Goal: Task Accomplishment & Management: Use online tool/utility

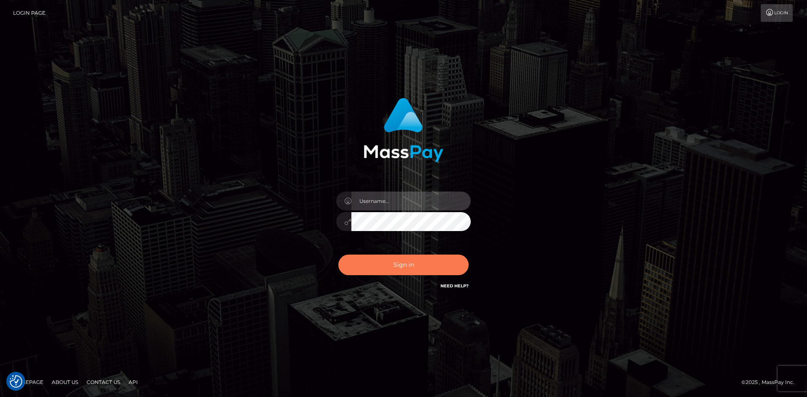
type input "alexstef"
click at [395, 263] on button "Sign in" at bounding box center [403, 265] width 130 height 21
type input "alexstef"
click at [395, 263] on button "Sign in" at bounding box center [403, 265] width 130 height 21
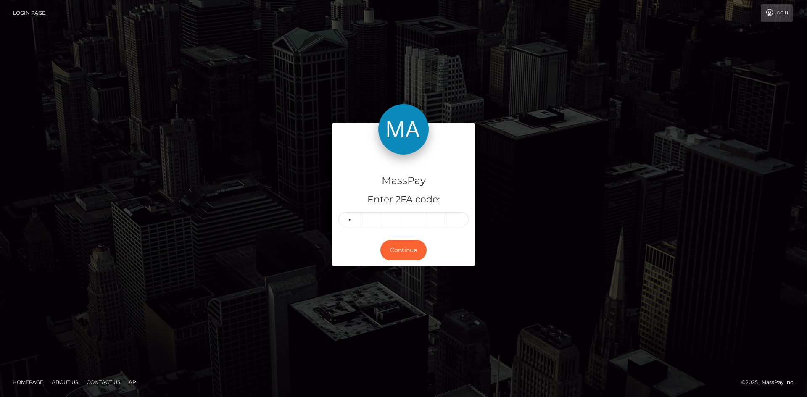
type input "7"
type input "4"
type input "7"
type input "3"
type input "1"
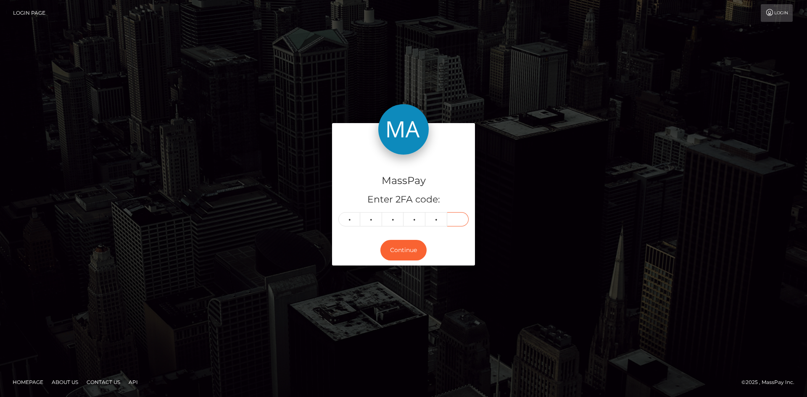
type input "8"
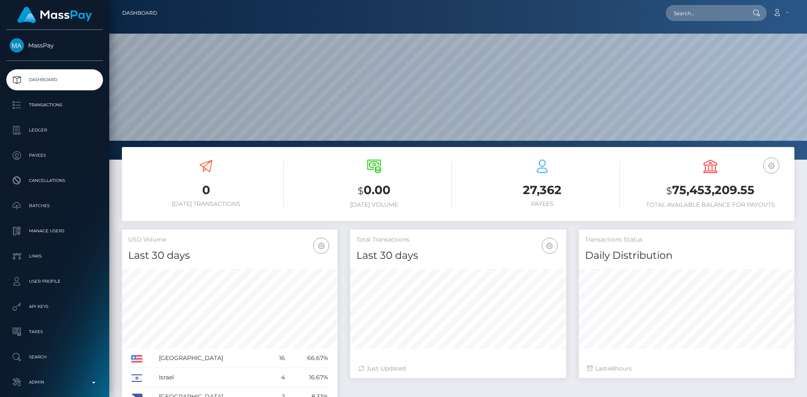
scroll to position [149, 216]
click at [707, 9] on input "text" at bounding box center [705, 13] width 79 height 16
paste input "pout_rIunmTm4goequ"
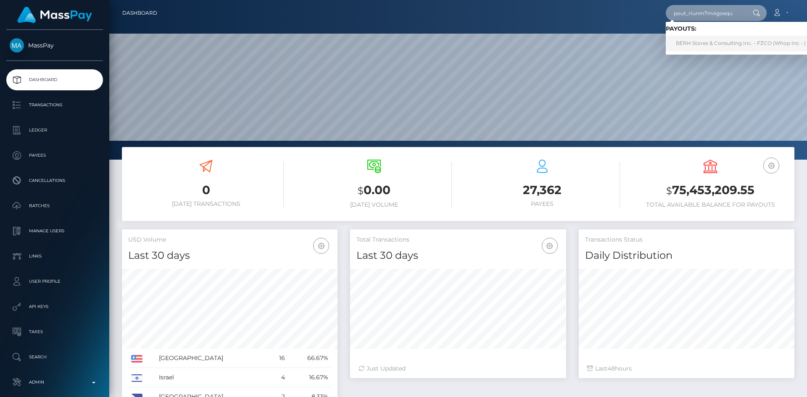
type input "pout_rIunmTm4goequ"
click at [717, 45] on link "BERH Stores & Consulting Inc. - FZCO (Whop Inc - )" at bounding box center [741, 44] width 150 height 16
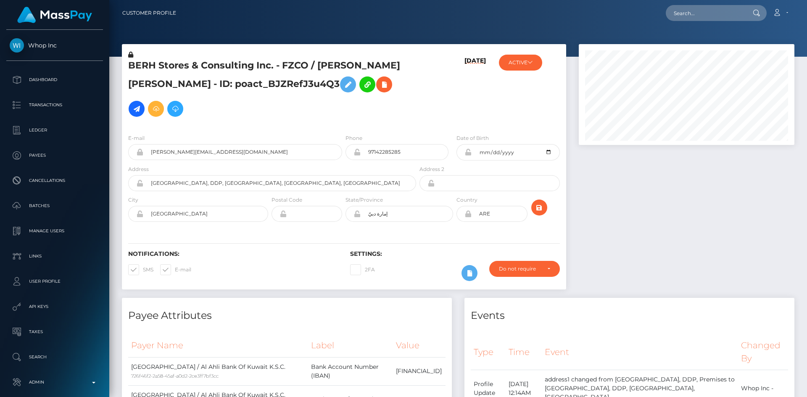
scroll to position [101, 216]
click at [714, 14] on input "text" at bounding box center [705, 13] width 79 height 16
paste input "pkoKPPXAQdixhQCtEEQqqA"
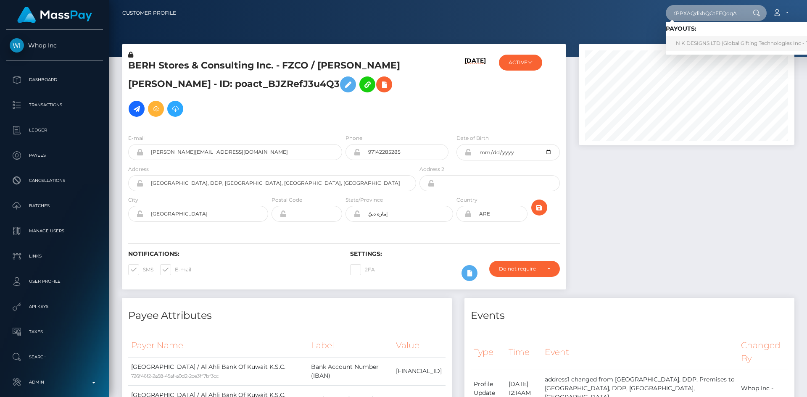
type input "pkoKPPXAQdixhQCtEEQqqA"
click at [701, 45] on link "N K DESIGNS LTD (Global Gifting Technologies Inc - Throne)" at bounding box center [751, 44] width 170 height 16
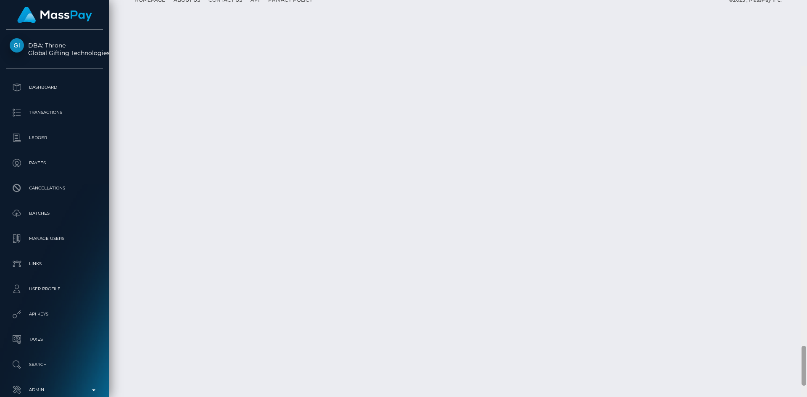
scroll to position [2757, 0]
drag, startPoint x: 803, startPoint y: 31, endPoint x: 803, endPoint y: 298, distance: 267.3
click at [803, 298] on div at bounding box center [803, 300] width 5 height 40
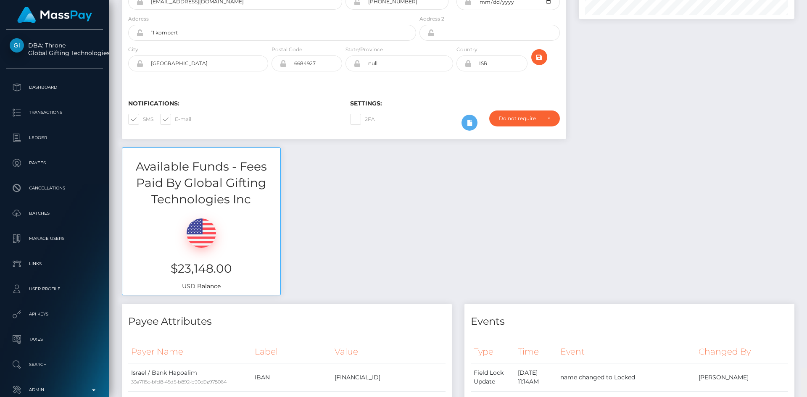
scroll to position [0, 0]
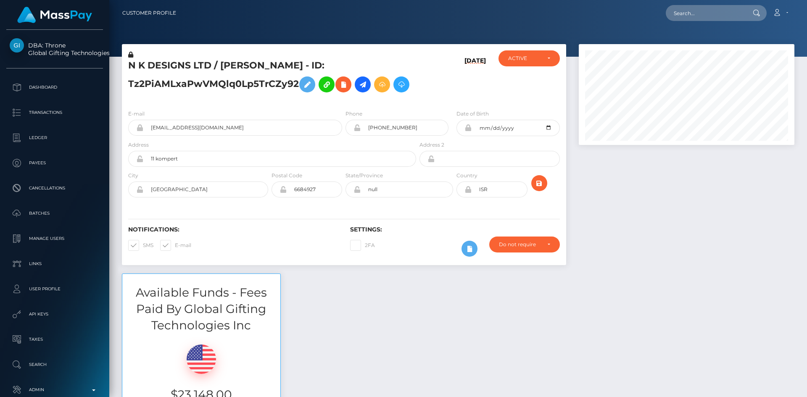
drag, startPoint x: 804, startPoint y: 299, endPoint x: 804, endPoint y: -5, distance: 304.7
click at [804, 0] on html "DBA: Throne Global Gifting Technologies Inc Dashboard Transactions Ledger Payee…" at bounding box center [403, 198] width 807 height 397
click at [693, 12] on input "text" at bounding box center [705, 13] width 79 height 16
paste input "[EMAIL_ADDRESS][DOMAIN_NAME]"
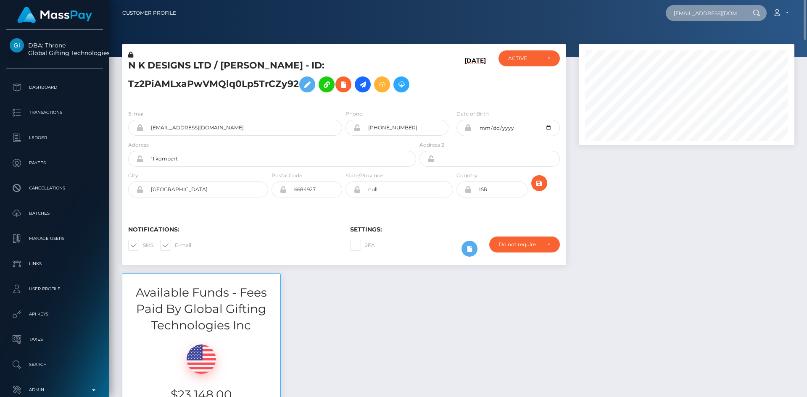
scroll to position [0, 12]
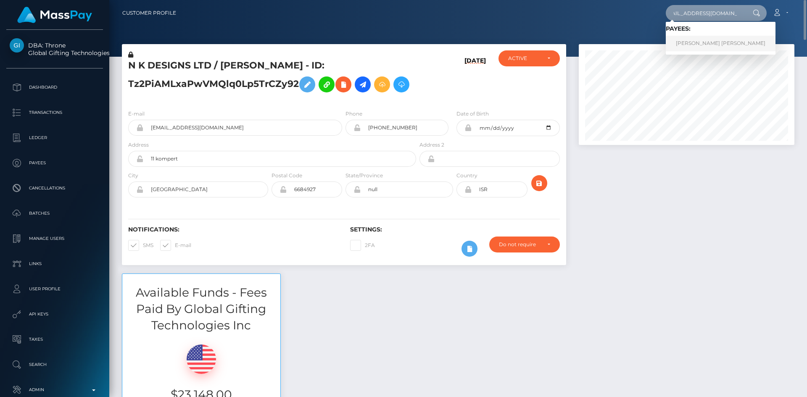
type input "[EMAIL_ADDRESS][DOMAIN_NAME]"
click at [680, 45] on link "[PERSON_NAME] [PERSON_NAME]" at bounding box center [721, 44] width 110 height 16
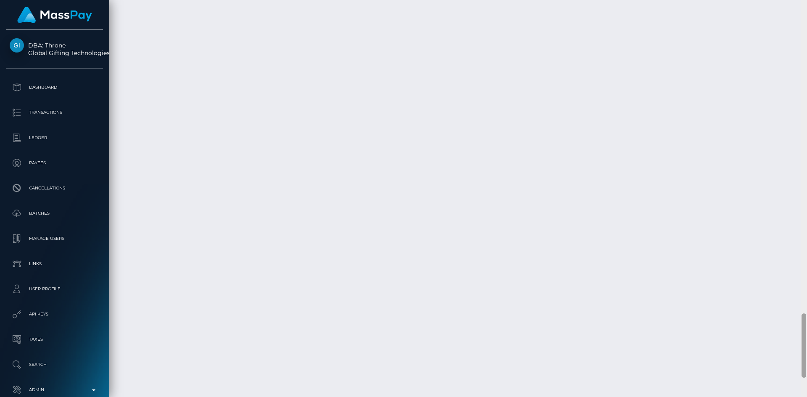
scroll to position [1928, 0]
click at [798, 391] on div "Customer Profile Loading... Loading..." at bounding box center [458, 198] width 698 height 397
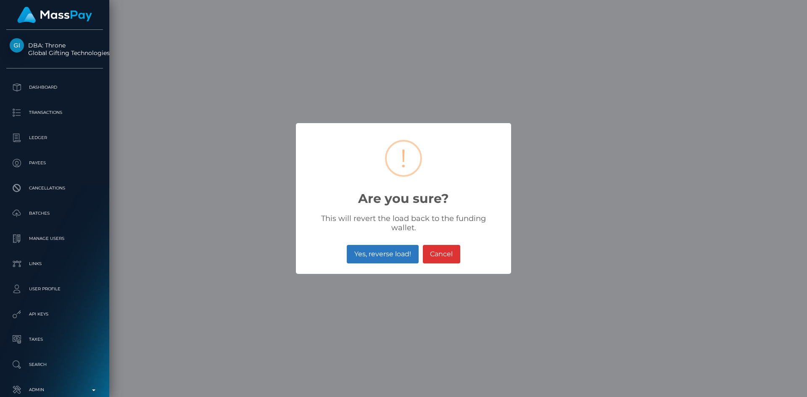
click at [377, 246] on button "Yes, reverse load!" at bounding box center [382, 254] width 71 height 18
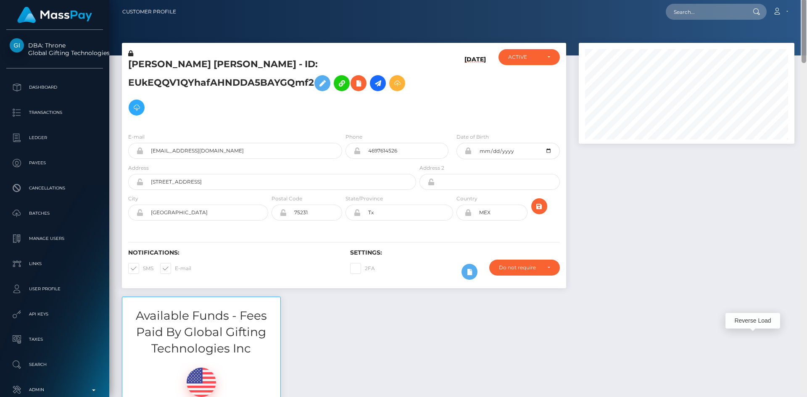
scroll to position [0, 0]
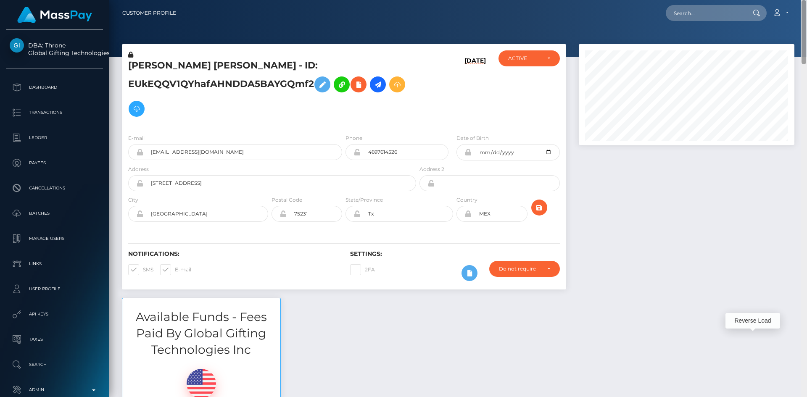
drag, startPoint x: 804, startPoint y: 323, endPoint x: 804, endPoint y: -37, distance: 359.3
click at [804, 0] on html "DBA: Throne Global Gifting Technologies Inc Dashboard Transactions Ledger Payee…" at bounding box center [403, 198] width 807 height 397
click at [729, 12] on input "text" at bounding box center [705, 13] width 79 height 16
paste input "femgoddess3@gmail.com"
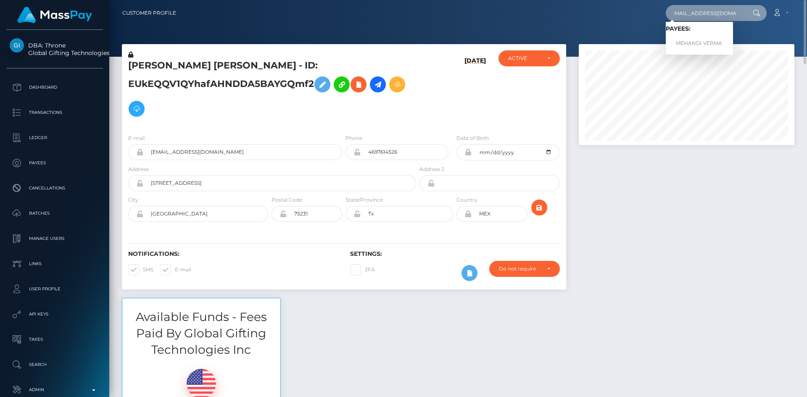
type input "femgoddess3@gmail.com"
click at [690, 44] on link "MEHANDI VERMA" at bounding box center [699, 44] width 67 height 16
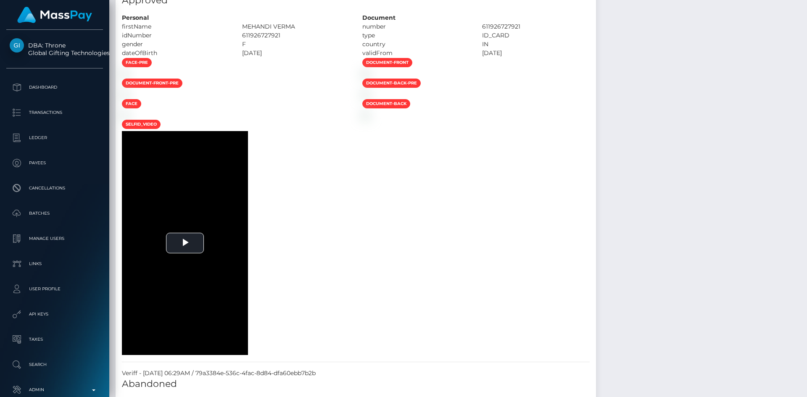
scroll to position [101, 216]
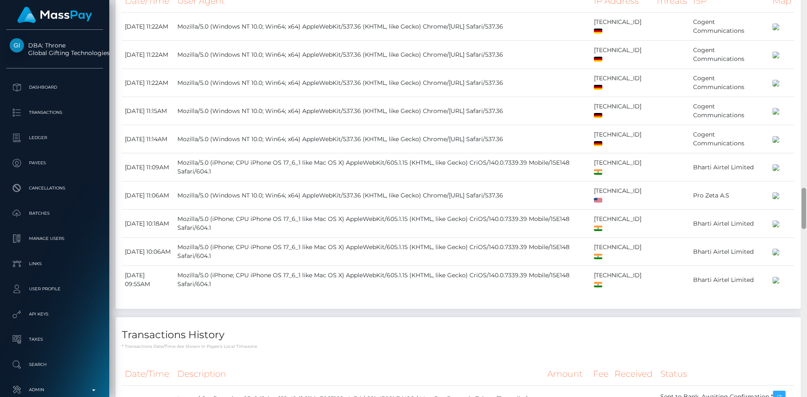
click at [790, 216] on div "Customer Profile Loading... Loading..." at bounding box center [458, 198] width 698 height 397
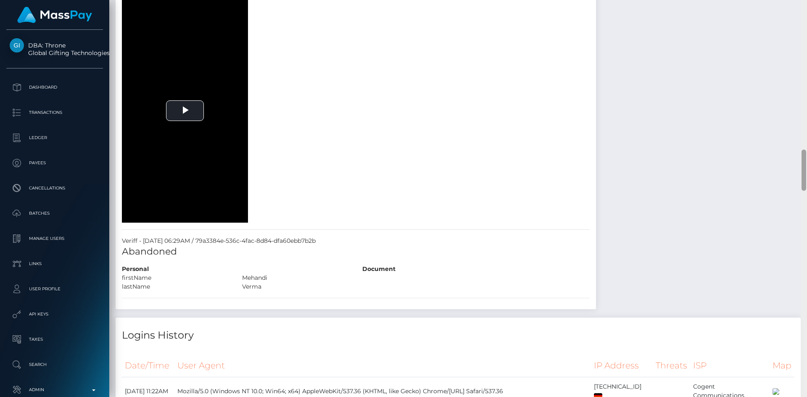
scroll to position [1324, 0]
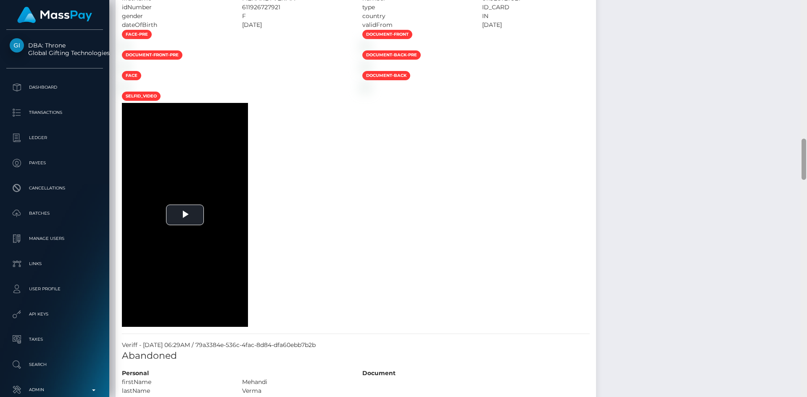
drag, startPoint x: 802, startPoint y: 219, endPoint x: 804, endPoint y: 171, distance: 48.8
click at [804, 171] on div at bounding box center [803, 159] width 5 height 41
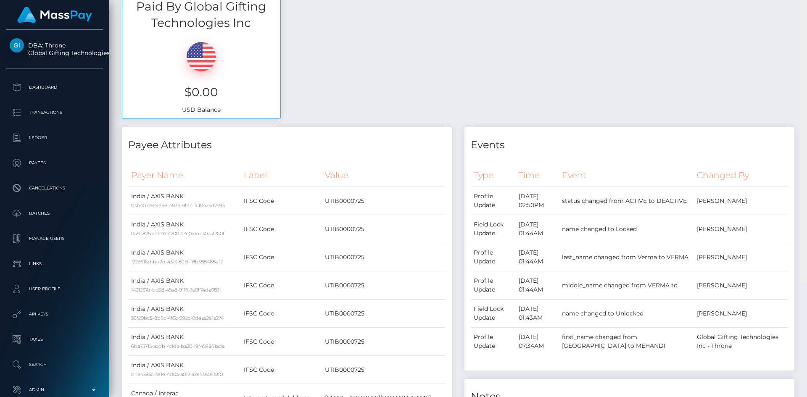
scroll to position [0, 0]
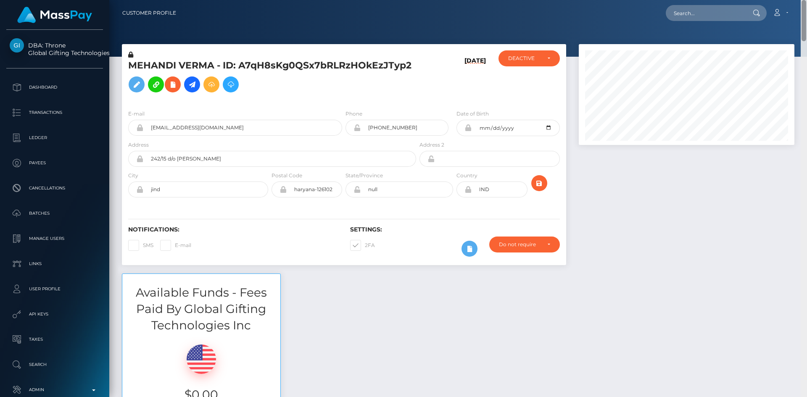
drag, startPoint x: 803, startPoint y: 159, endPoint x: 806, endPoint y: -18, distance: 177.4
click at [806, 0] on html "DBA: Throne Global Gifting Technologies Inc Dashboard Transactions Ledger Payee…" at bounding box center [403, 198] width 807 height 397
click at [365, 245] on span at bounding box center [365, 245] width 0 height 6
click at [365, 245] on input "2FA" at bounding box center [367, 242] width 5 height 5
checkbox input "false"
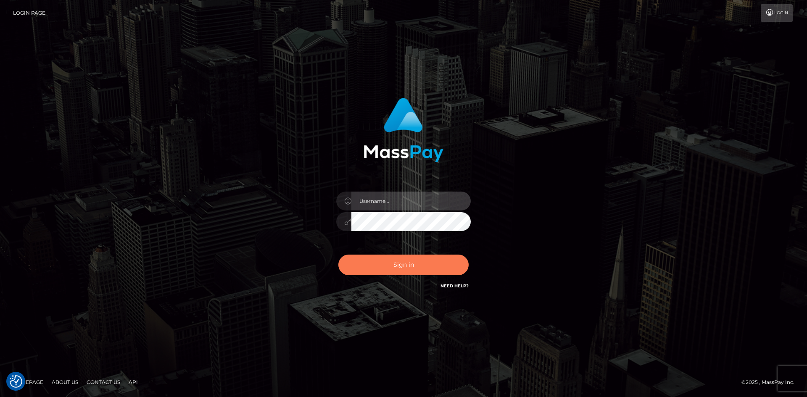
type input "alexstef"
click at [380, 264] on button "Sign in" at bounding box center [403, 265] width 130 height 21
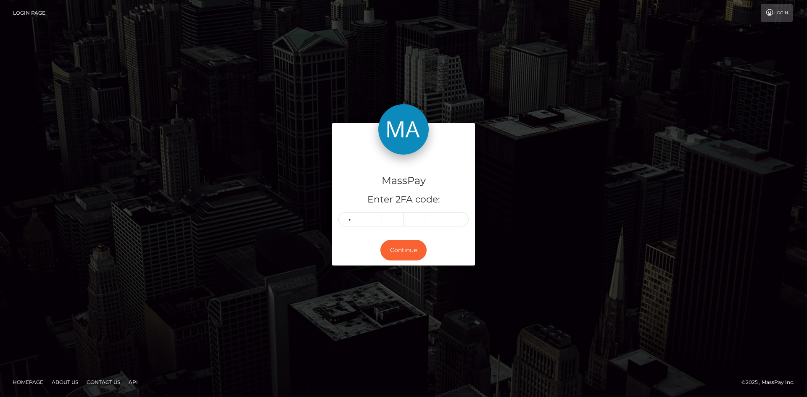
type input "7"
type input "3"
type input "9"
type input "5"
type input "2"
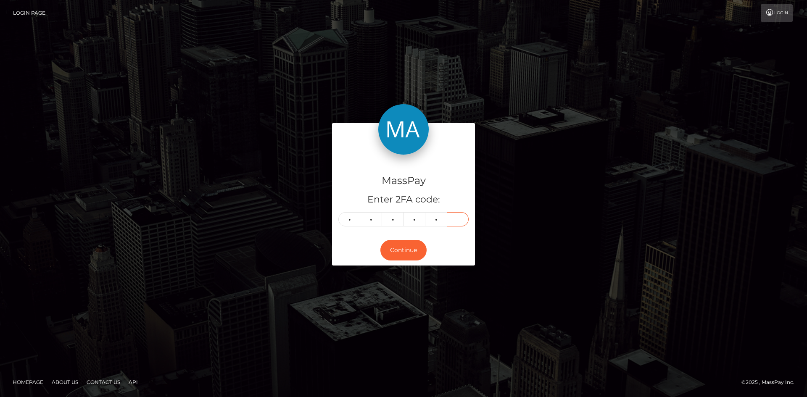
type input "7"
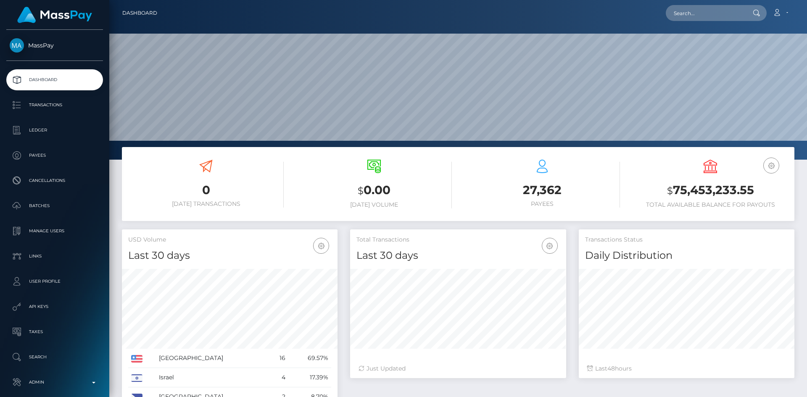
scroll to position [149, 216]
click at [700, 16] on input "text" at bounding box center [705, 13] width 79 height 16
paste input "[EMAIL_ADDRESS][DOMAIN_NAME]"
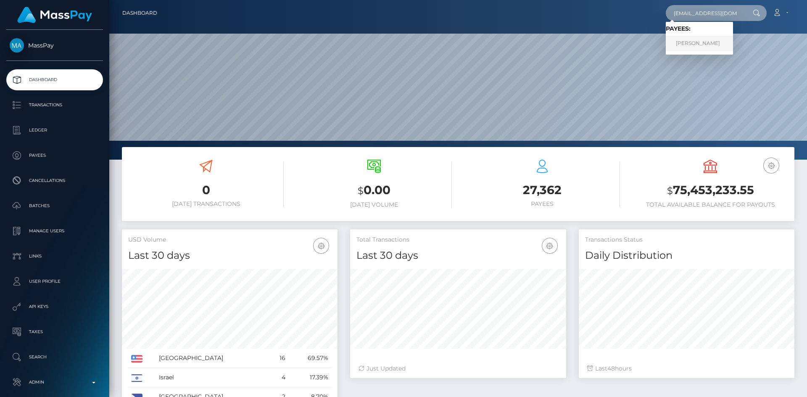
type input "[EMAIL_ADDRESS][DOMAIN_NAME]"
click at [709, 45] on link "[PERSON_NAME]" at bounding box center [699, 44] width 67 height 16
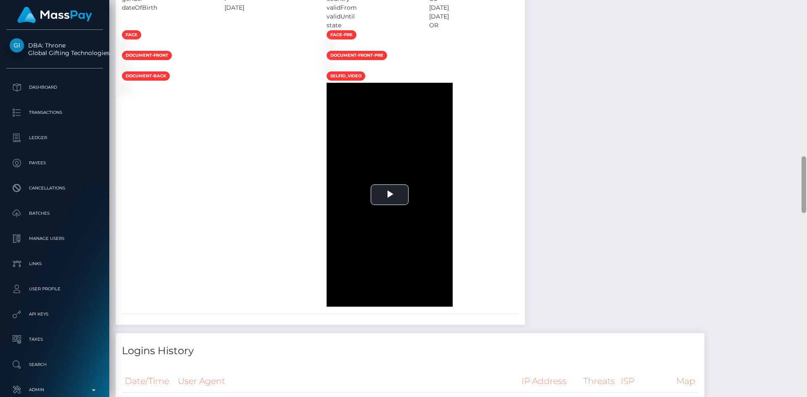
scroll to position [808, 0]
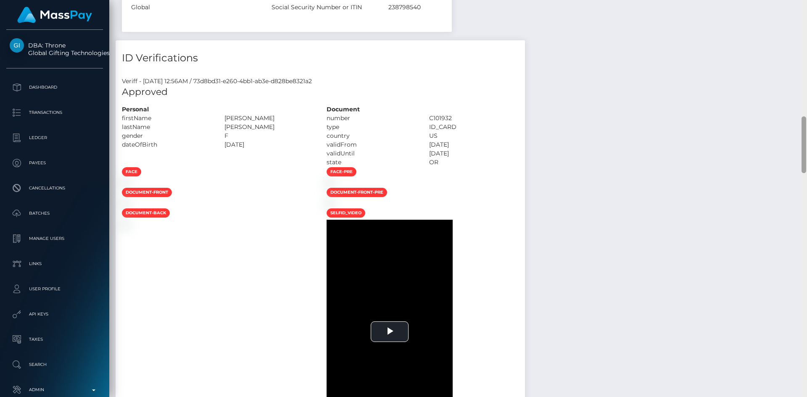
drag, startPoint x: 802, startPoint y: 31, endPoint x: 806, endPoint y: 148, distance: 116.5
click at [806, 148] on div at bounding box center [804, 198] width 6 height 397
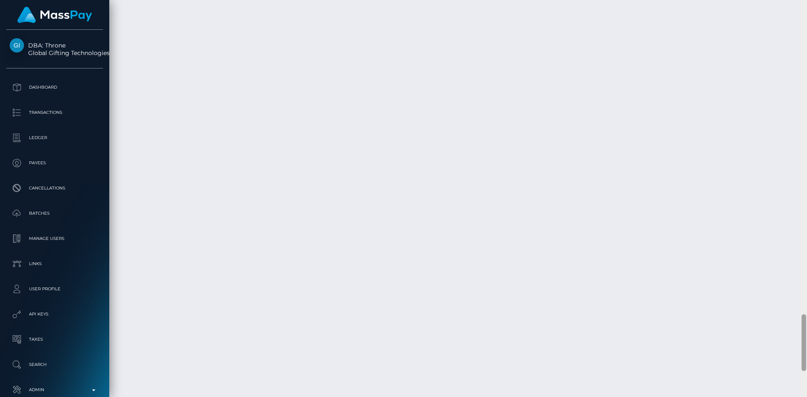
scroll to position [2203, 0]
drag, startPoint x: 801, startPoint y: 124, endPoint x: 791, endPoint y: 324, distance: 201.2
click at [791, 324] on div "Customer Profile Loading... Loading..." at bounding box center [458, 198] width 698 height 397
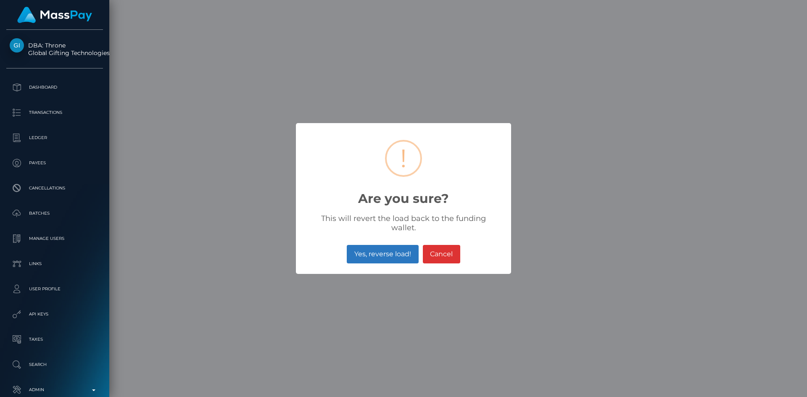
click at [391, 245] on button "Yes, reverse load!" at bounding box center [382, 254] width 71 height 18
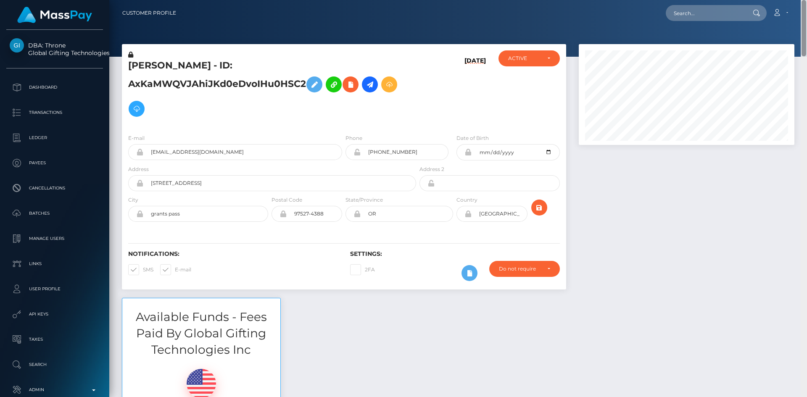
scroll to position [101, 216]
click at [800, 13] on div "Customer Profile Loading... Loading..." at bounding box center [458, 198] width 698 height 397
